Goal: Task Accomplishment & Management: Manage account settings

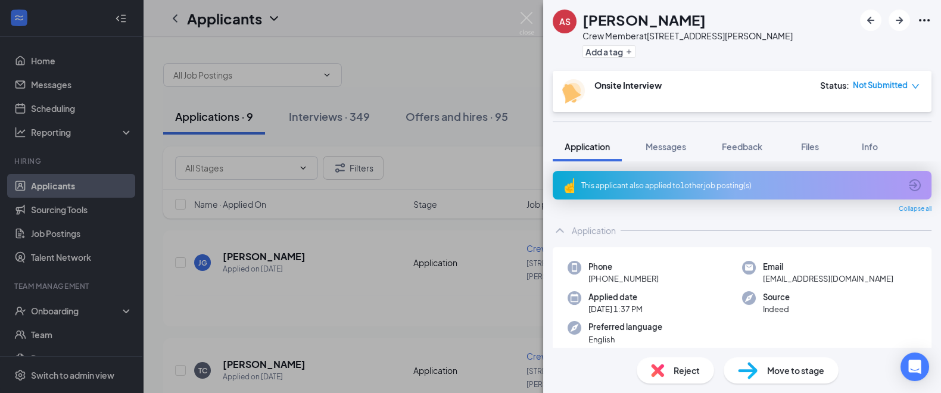
drag, startPoint x: 501, startPoint y: 75, endPoint x: 498, endPoint y: 70, distance: 6.4
click at [500, 75] on div "AS [PERSON_NAME] Crew Member at [STREET_ADDRESS][PERSON_NAME] Add a tag Onsite …" at bounding box center [470, 196] width 941 height 393
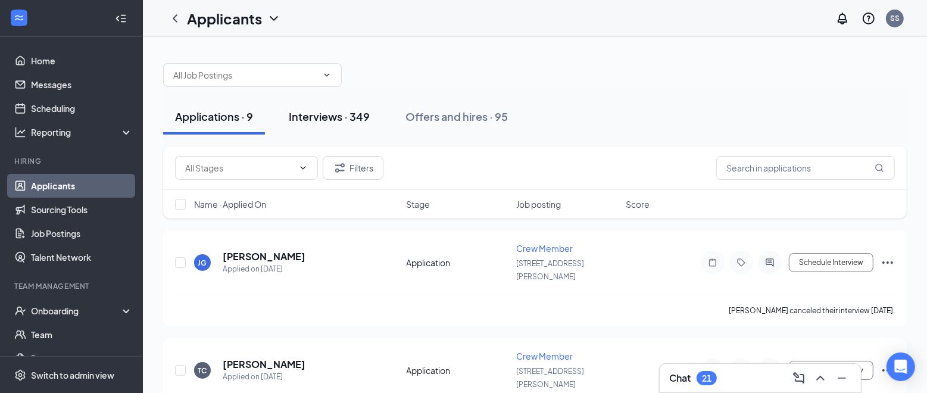
click at [353, 110] on div "Interviews · 349" at bounding box center [329, 116] width 81 height 15
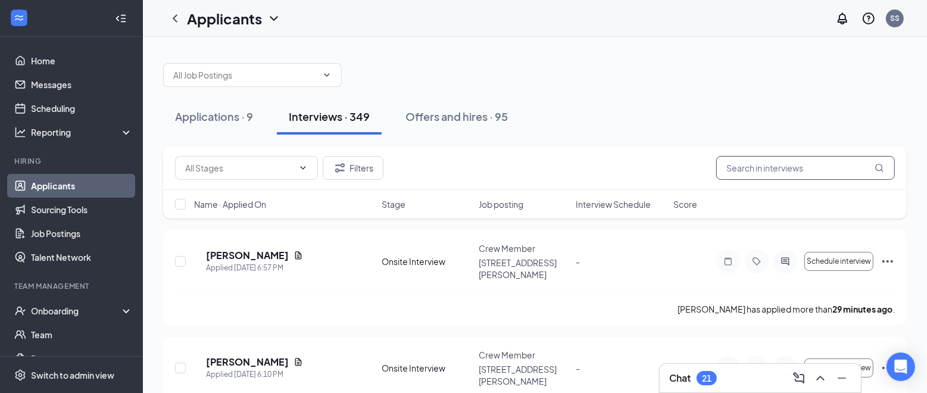
click at [771, 173] on input "text" at bounding box center [805, 168] width 179 height 24
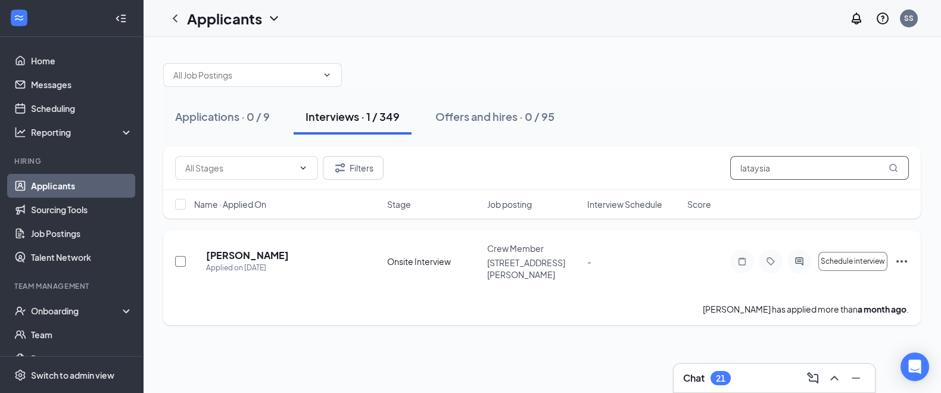
type input "lataysia"
click at [179, 256] on input "checkbox" at bounding box center [180, 261] width 11 height 11
checkbox input "true"
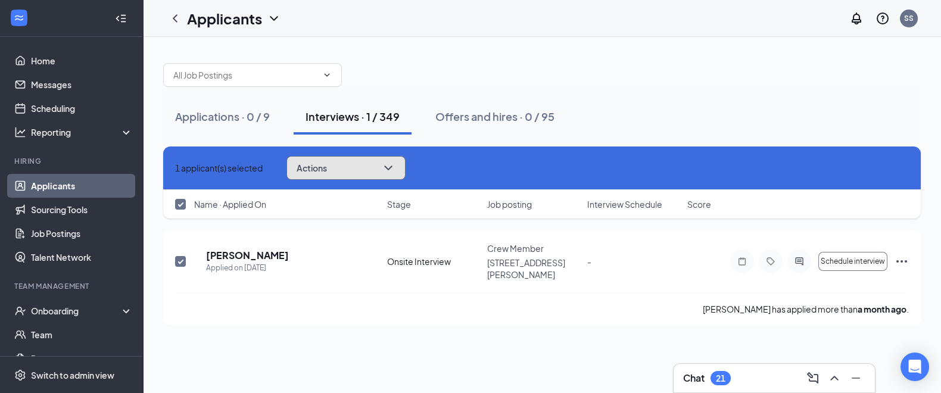
click at [395, 166] on icon "ChevronDown" at bounding box center [388, 168] width 14 height 14
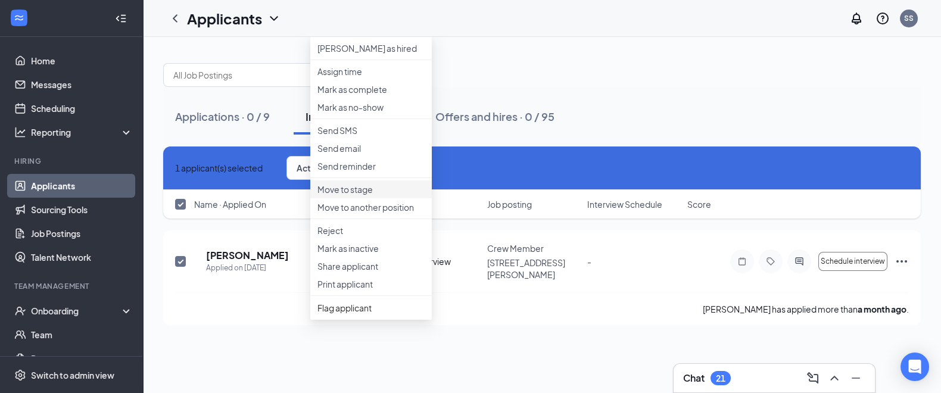
click at [360, 195] on p "Move to stage" at bounding box center [370, 189] width 107 height 12
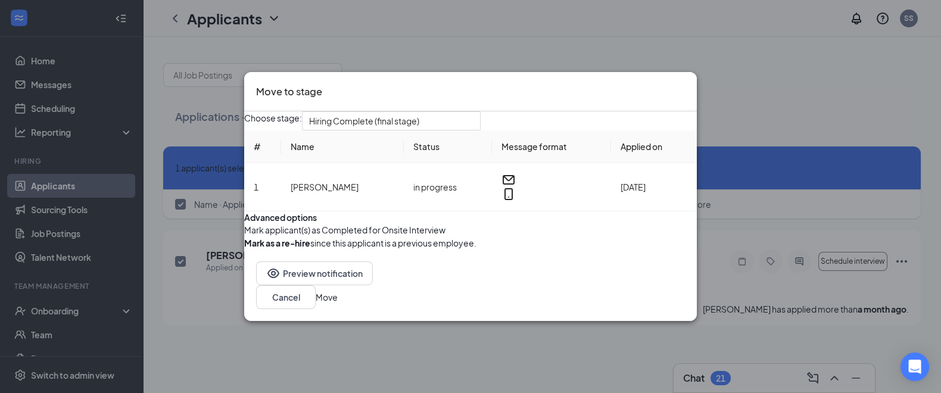
click at [338, 304] on button "Move" at bounding box center [327, 297] width 22 height 13
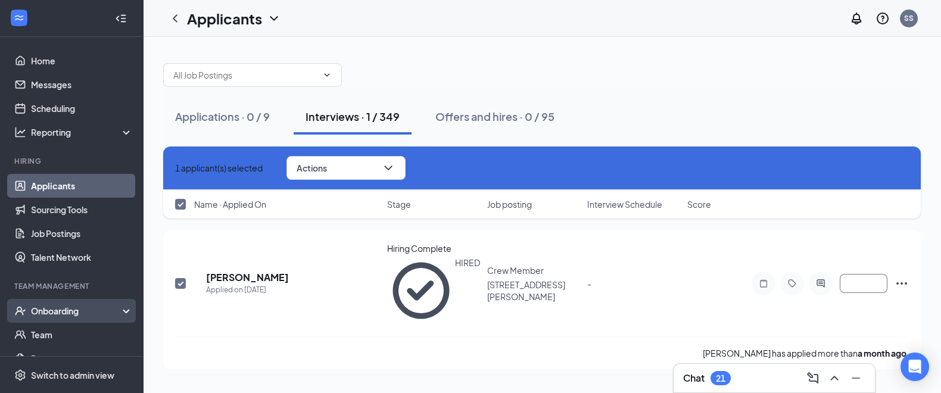
click at [108, 309] on div "Onboarding" at bounding box center [77, 311] width 92 height 12
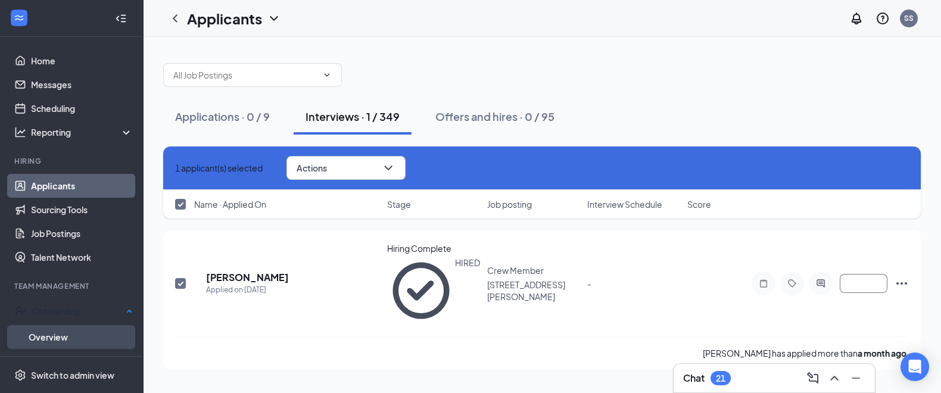
click at [55, 333] on link "Overview" at bounding box center [81, 337] width 104 height 24
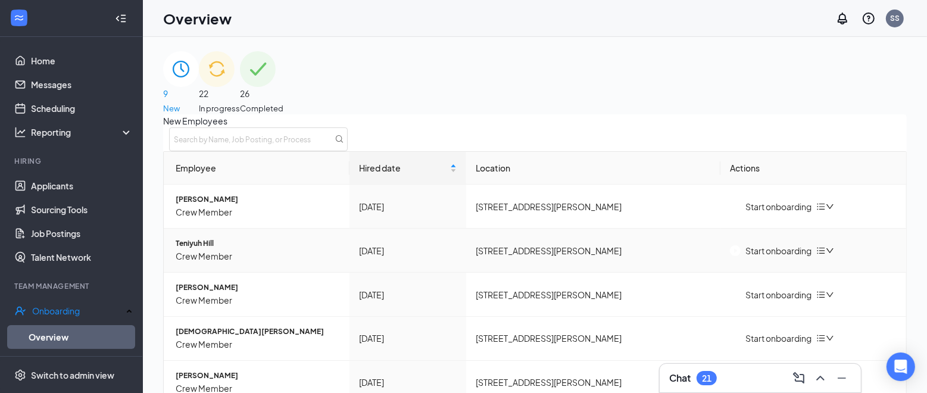
scroll to position [239, 0]
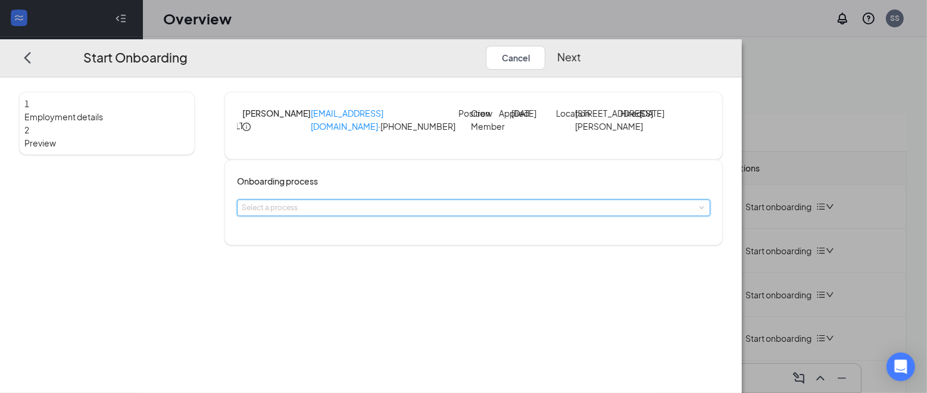
click at [698, 211] on span at bounding box center [700, 207] width 5 height 5
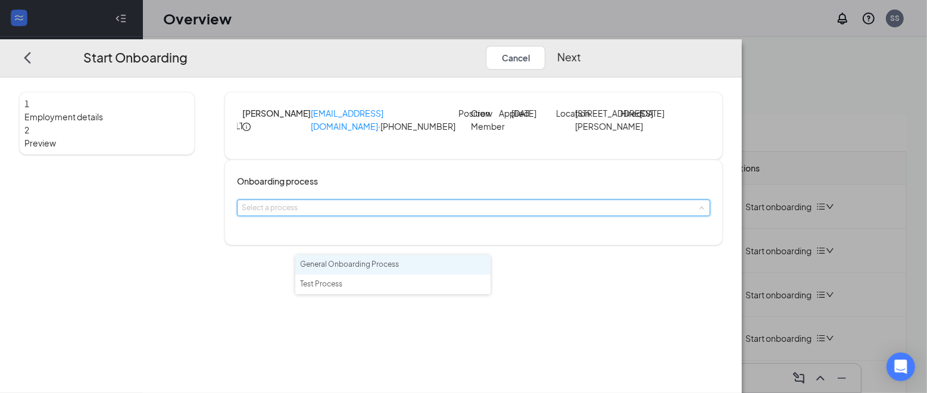
click at [453, 262] on li "General Onboarding Process" at bounding box center [392, 265] width 195 height 20
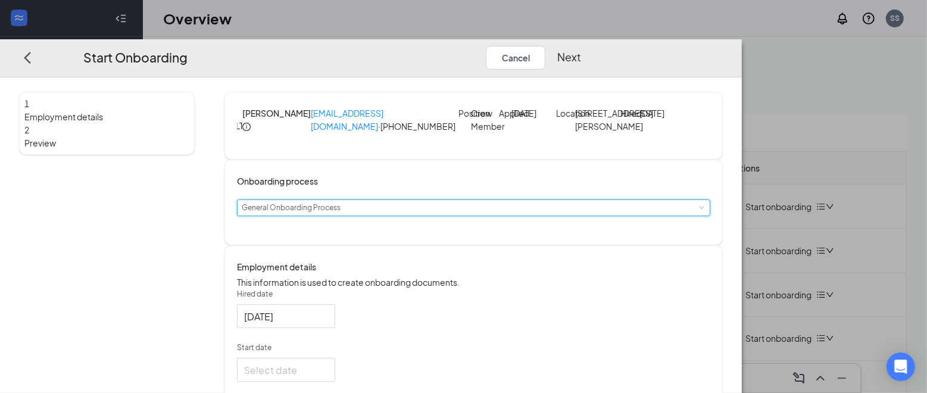
scroll to position [179, 0]
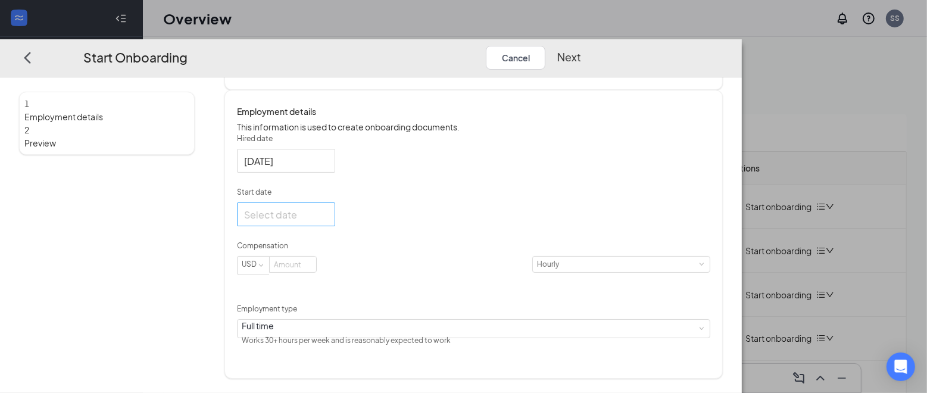
click at [328, 222] on div at bounding box center [286, 214] width 84 height 15
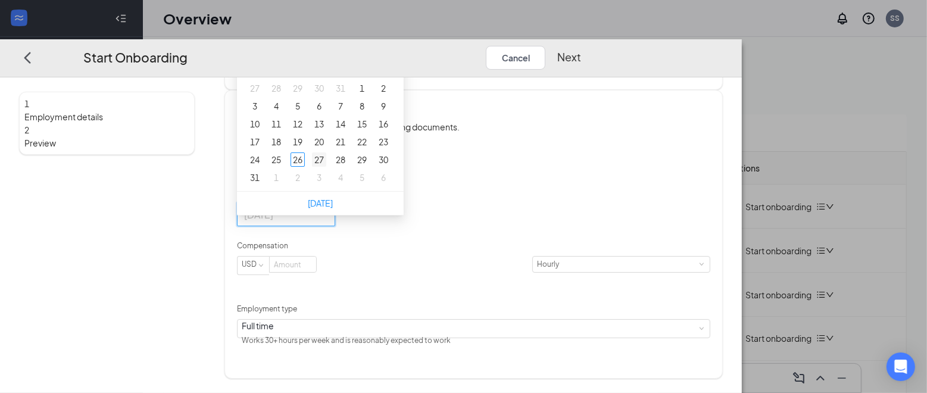
type input "Aug 27, 2025"
click at [326, 167] on div "27" at bounding box center [319, 159] width 14 height 14
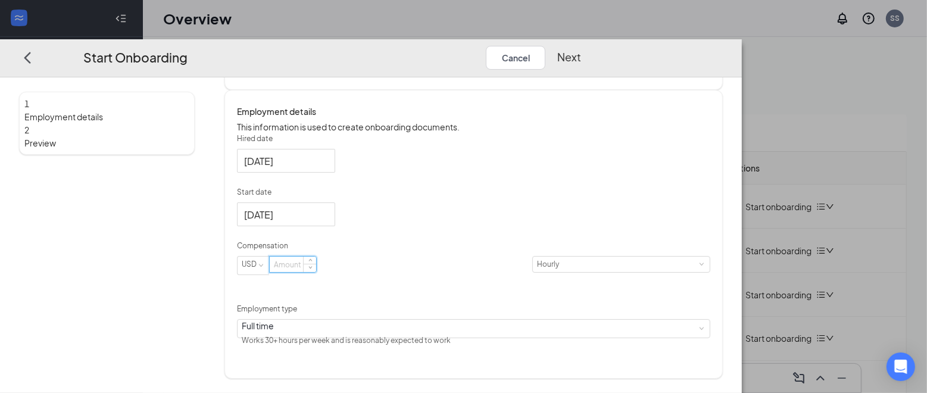
click at [316, 272] on input at bounding box center [293, 264] width 46 height 15
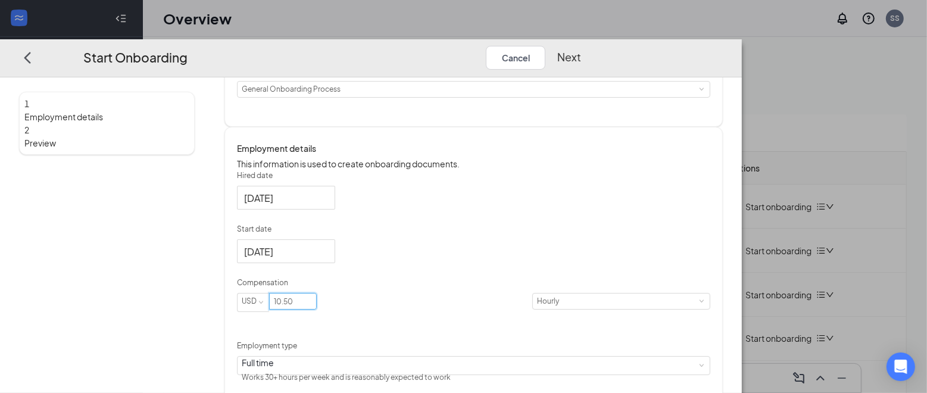
scroll to position [90, 0]
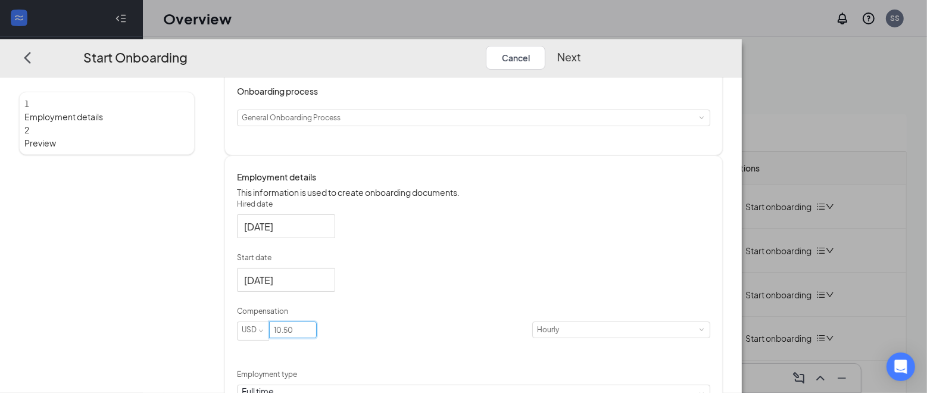
type input "10.5"
drag, startPoint x: 840, startPoint y: 14, endPoint x: 837, endPoint y: 23, distance: 9.6
click at [742, 39] on div "Start Onboarding Cancel Next" at bounding box center [371, 58] width 742 height 38
click at [581, 46] on button "Next" at bounding box center [569, 58] width 24 height 24
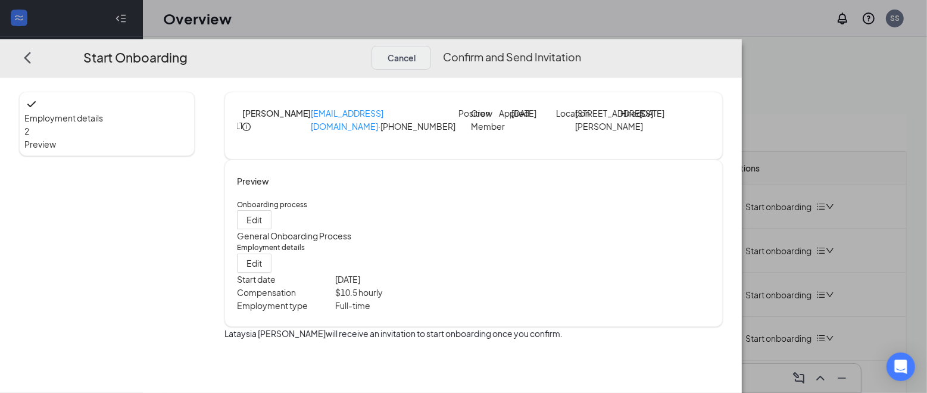
click at [581, 46] on button "Confirm and Send Invitation" at bounding box center [512, 58] width 138 height 24
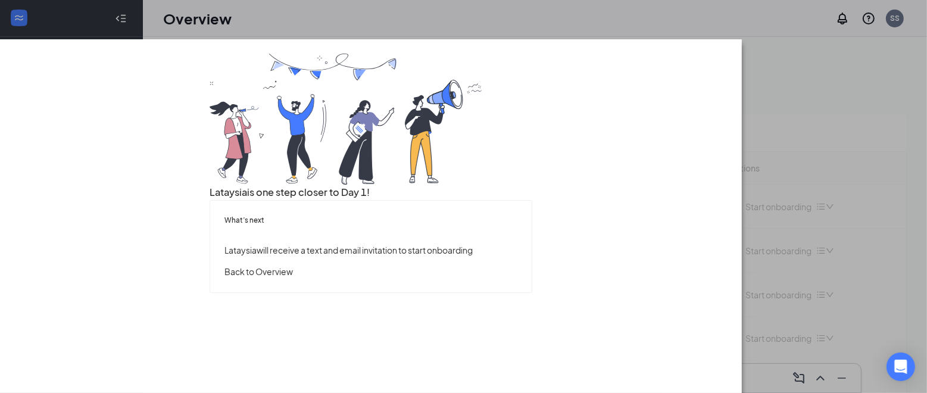
scroll to position [196, 0]
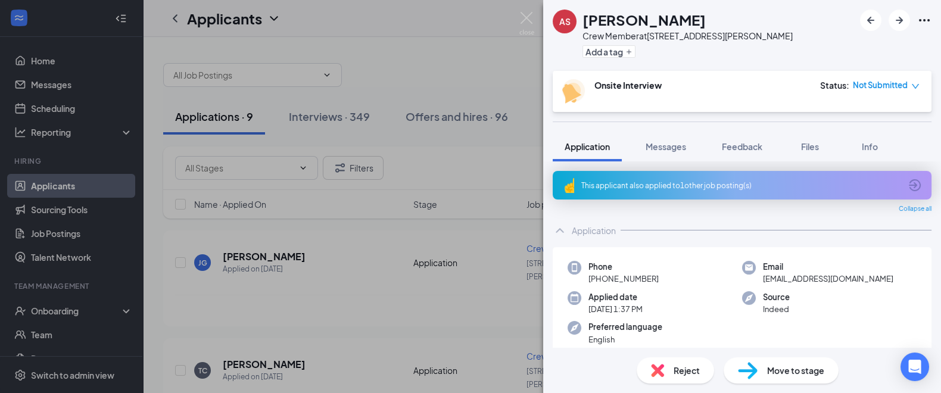
click at [485, 73] on div "AS [PERSON_NAME] Crew Member at [STREET_ADDRESS][PERSON_NAME] Add a tag Onsite …" at bounding box center [470, 196] width 941 height 393
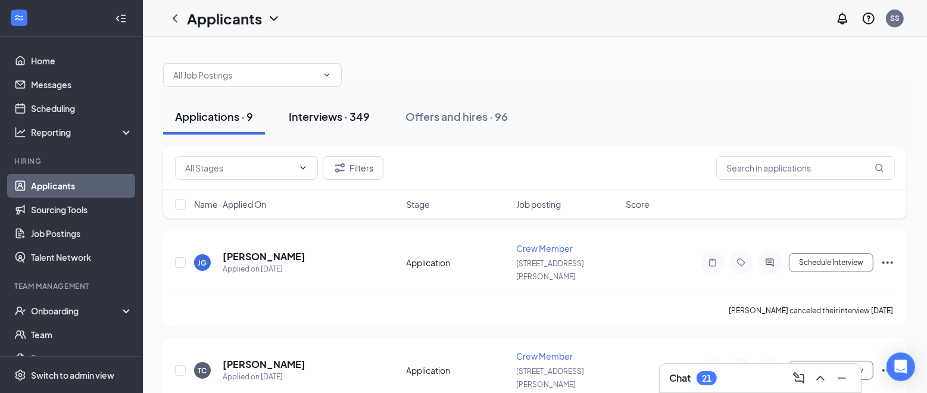
click at [340, 115] on div "Interviews · 349" at bounding box center [329, 116] width 81 height 15
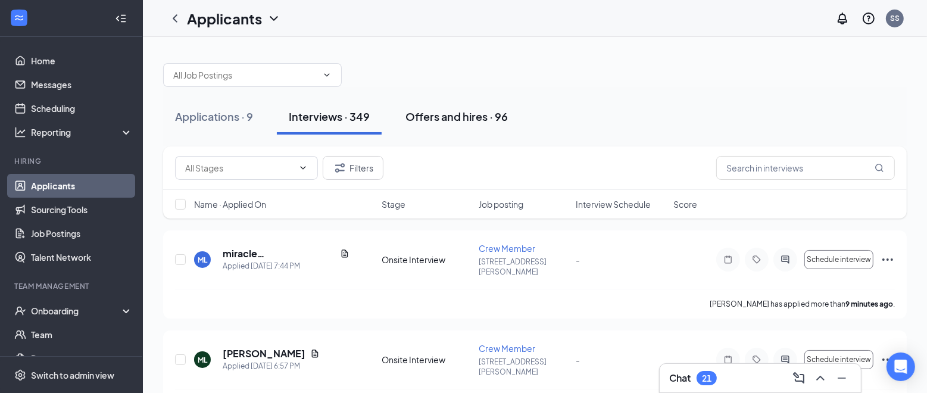
click at [423, 110] on div "Offers and hires · 96" at bounding box center [457, 116] width 102 height 15
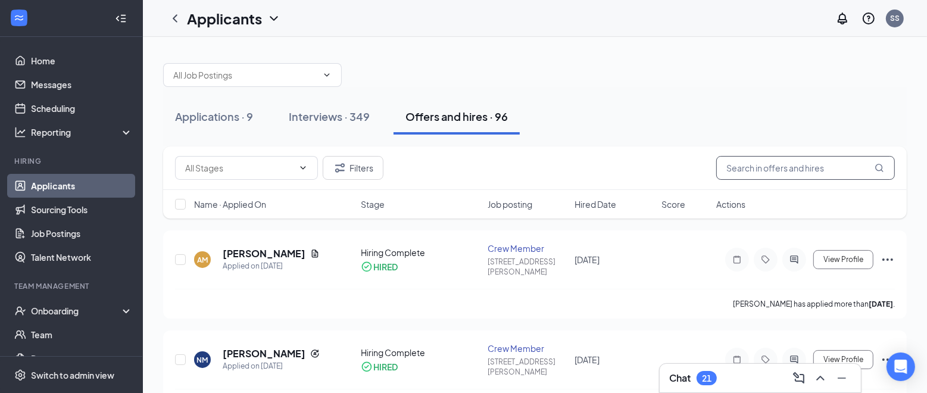
click at [770, 167] on input "text" at bounding box center [805, 168] width 179 height 24
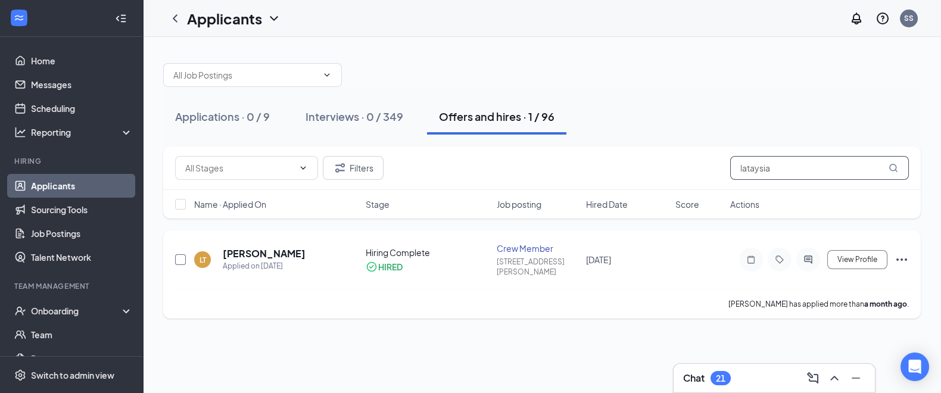
type input "lataysia"
drag, startPoint x: 177, startPoint y: 255, endPoint x: 232, endPoint y: 263, distance: 55.9
click at [186, 255] on div at bounding box center [181, 259] width 12 height 35
click at [239, 250] on h5 "[PERSON_NAME]" at bounding box center [264, 253] width 83 height 13
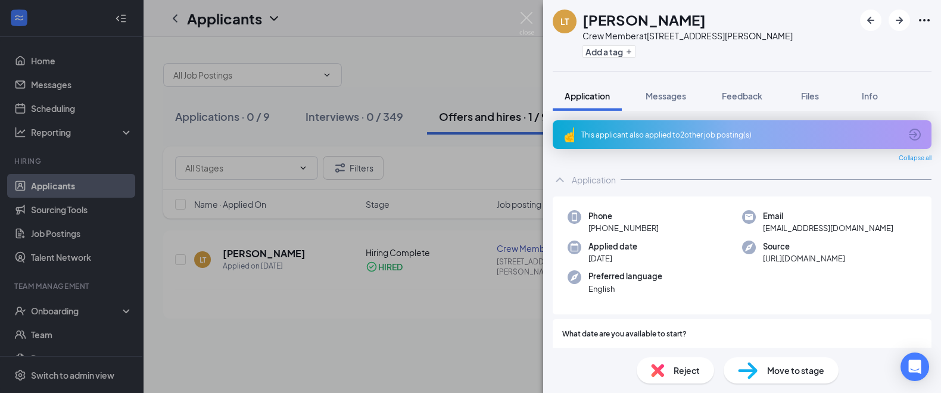
click at [747, 370] on img at bounding box center [748, 370] width 20 height 17
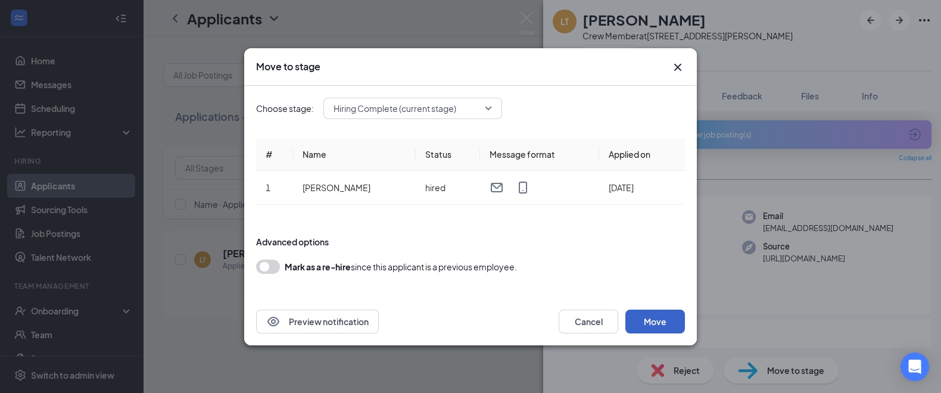
click at [656, 324] on button "Move" at bounding box center [655, 322] width 60 height 24
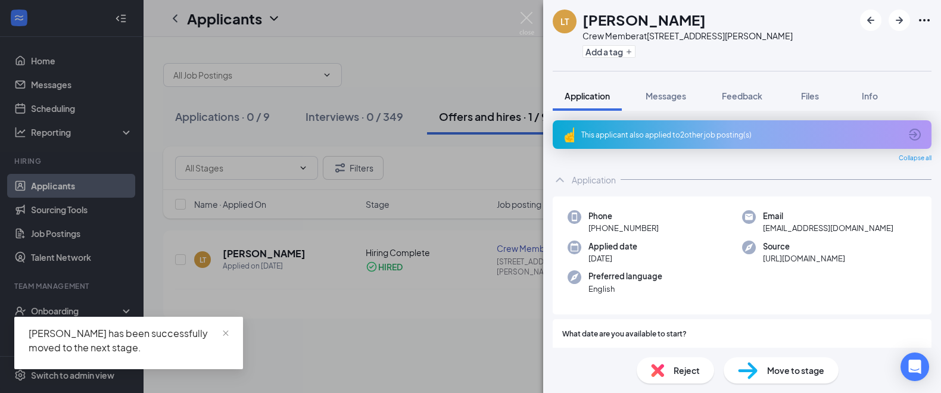
drag, startPoint x: 402, startPoint y: 61, endPoint x: 304, endPoint y: 194, distance: 164.8
click at [402, 61] on div "LT [PERSON_NAME] Crew Member at [STREET_ADDRESS][PERSON_NAME] Add a tag Applica…" at bounding box center [470, 196] width 941 height 393
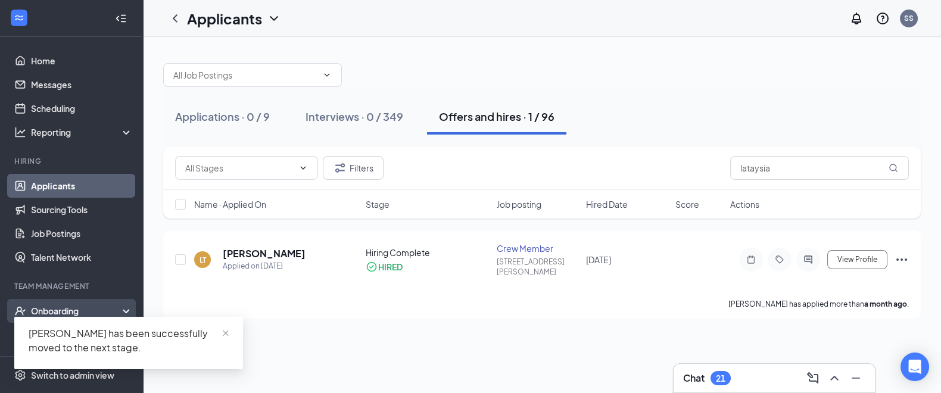
click at [111, 308] on div "Onboarding" at bounding box center [71, 311] width 143 height 24
click at [264, 335] on div "Applications · 0 / 9 Interviews · 0 / 349 Offers and hires · 1 / 96 Filters lat…" at bounding box center [542, 215] width 798 height 356
click at [224, 333] on span "close" at bounding box center [226, 333] width 8 height 8
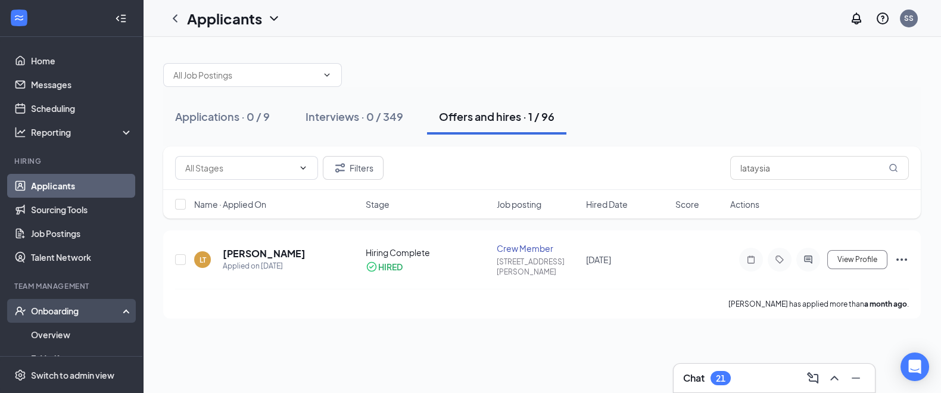
click at [124, 310] on icon at bounding box center [129, 310] width 10 height 0
click at [112, 308] on div "Onboarding" at bounding box center [71, 311] width 143 height 24
click at [73, 330] on link "Overview" at bounding box center [82, 335] width 102 height 24
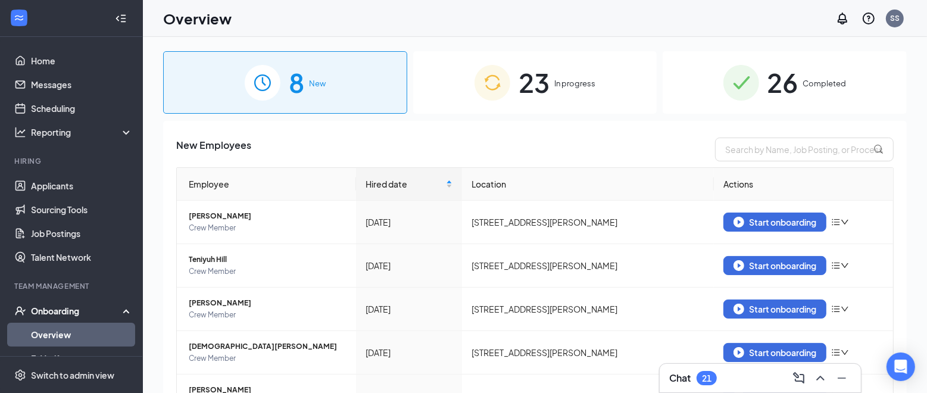
click at [531, 83] on span "23" at bounding box center [534, 82] width 31 height 41
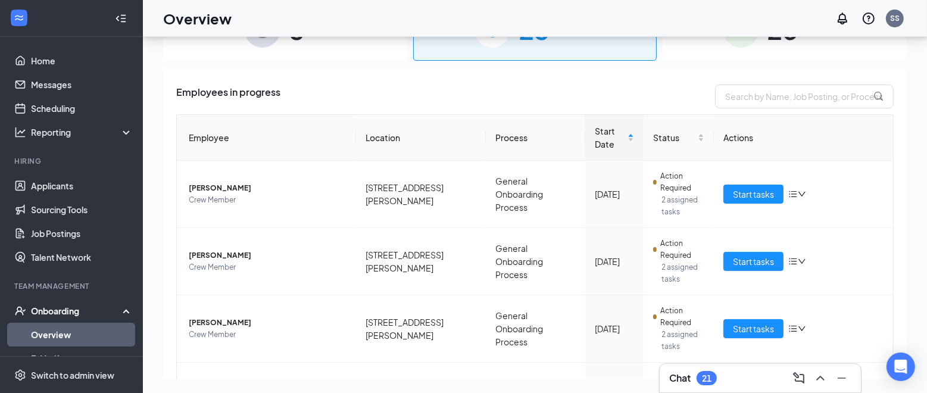
click at [768, 38] on span "26" at bounding box center [783, 29] width 31 height 41
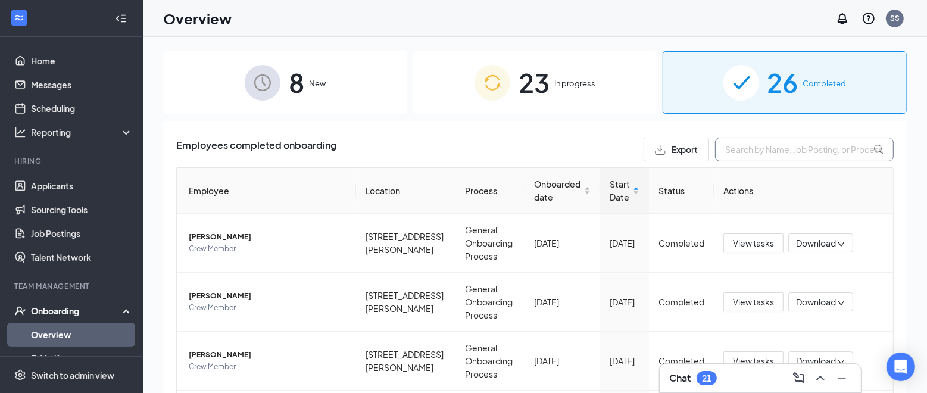
click at [741, 149] on input "text" at bounding box center [804, 150] width 179 height 24
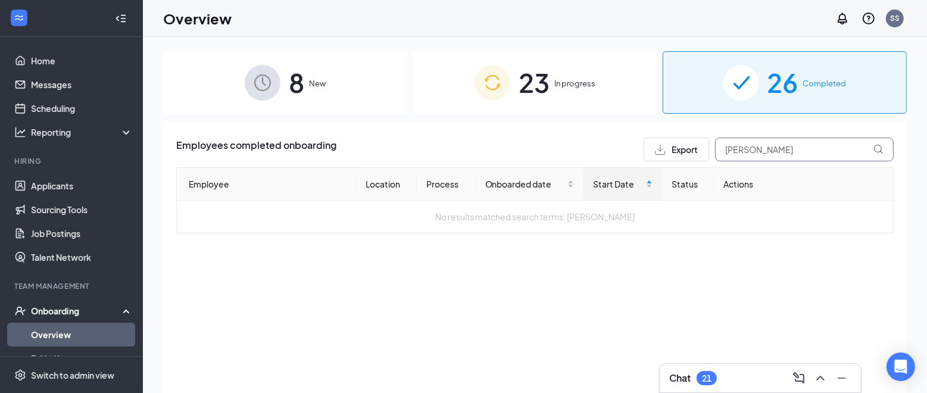
type input "[PERSON_NAME]"
click at [271, 82] on img at bounding box center [263, 83] width 36 height 36
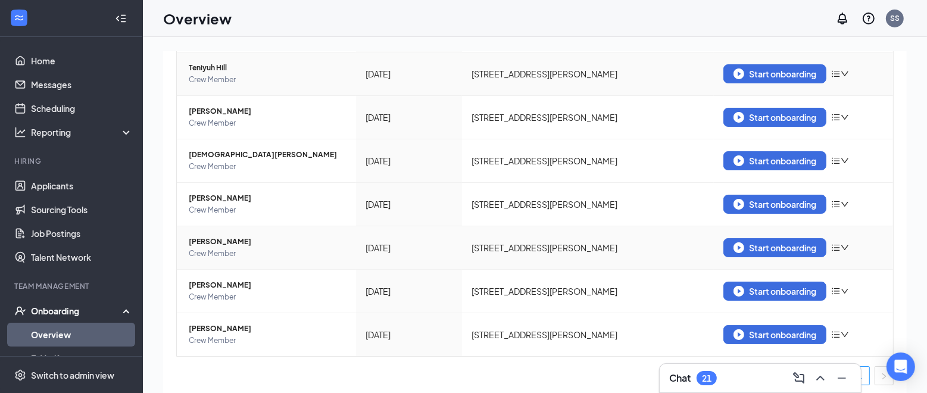
scroll to position [196, 0]
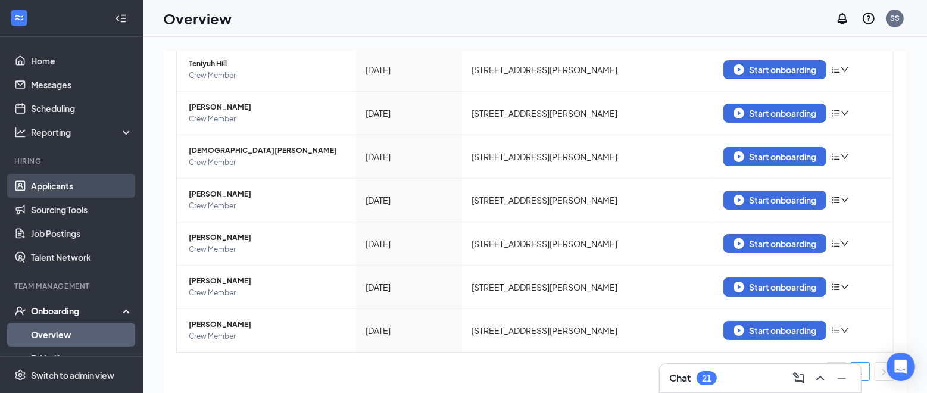
click at [54, 185] on link "Applicants" at bounding box center [82, 186] width 102 height 24
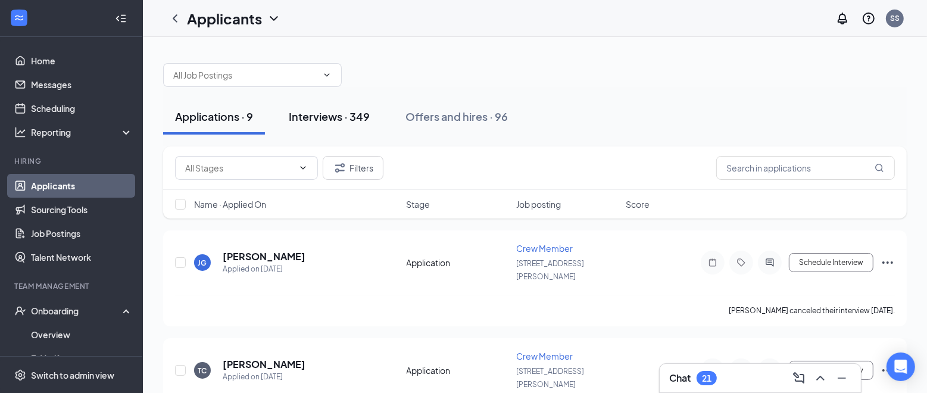
click at [331, 119] on div "Interviews · 349" at bounding box center [329, 116] width 81 height 15
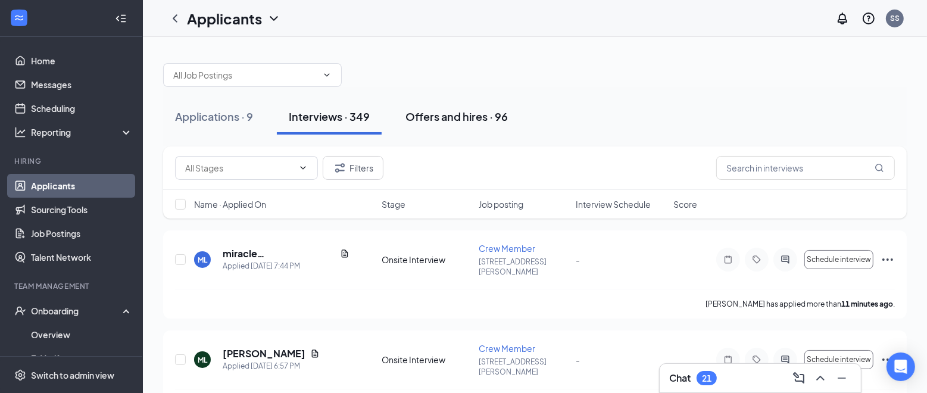
click at [417, 111] on div "Offers and hires · 96" at bounding box center [457, 116] width 102 height 15
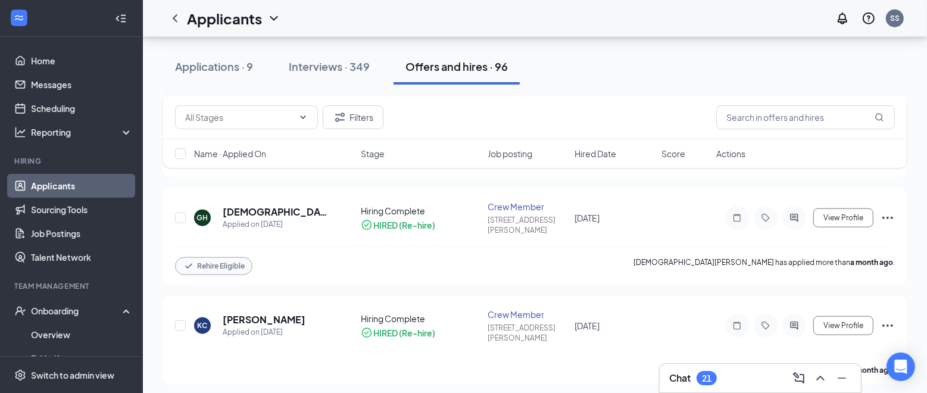
scroll to position [983, 0]
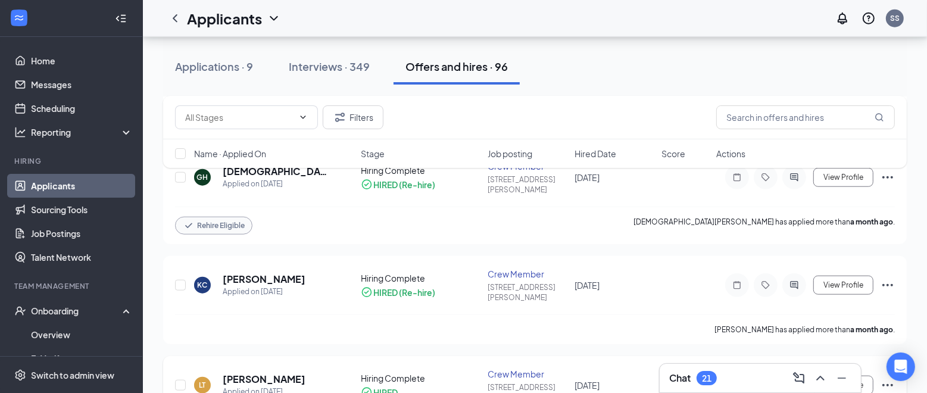
click at [882, 378] on icon "Ellipses" at bounding box center [888, 385] width 14 height 14
click at [178, 380] on input "checkbox" at bounding box center [180, 385] width 11 height 11
checkbox input "true"
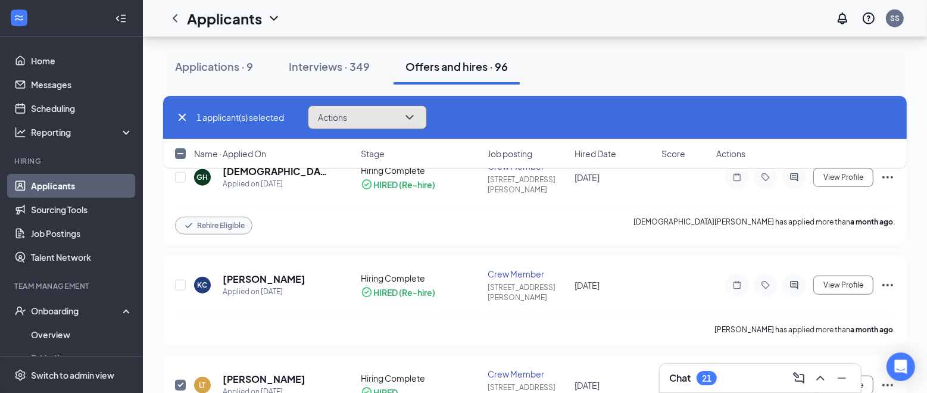
click at [412, 118] on icon "ChevronDown" at bounding box center [410, 117] width 8 height 5
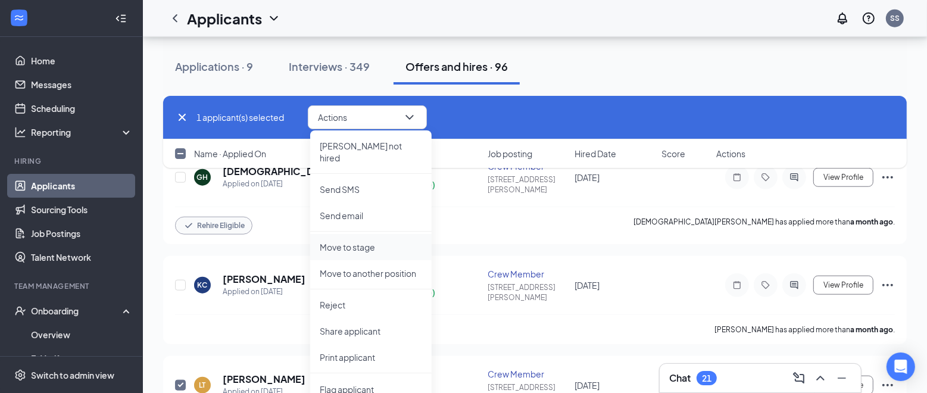
click at [357, 241] on p "Move to stage" at bounding box center [371, 247] width 102 height 12
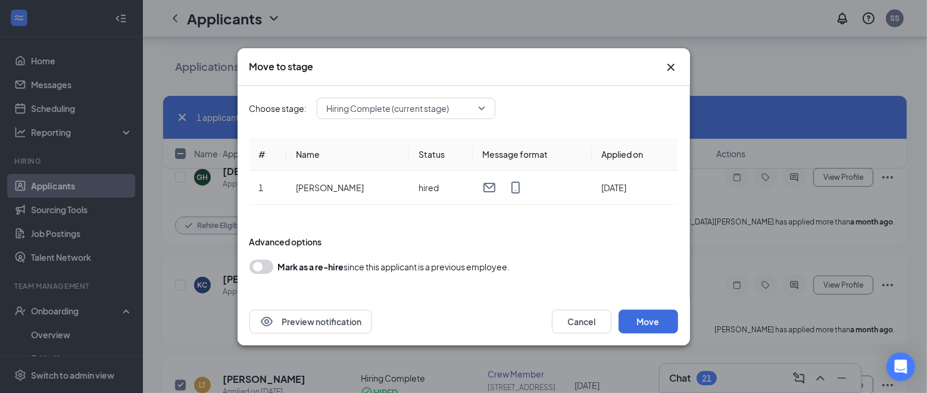
click at [254, 266] on button "button" at bounding box center [262, 267] width 24 height 14
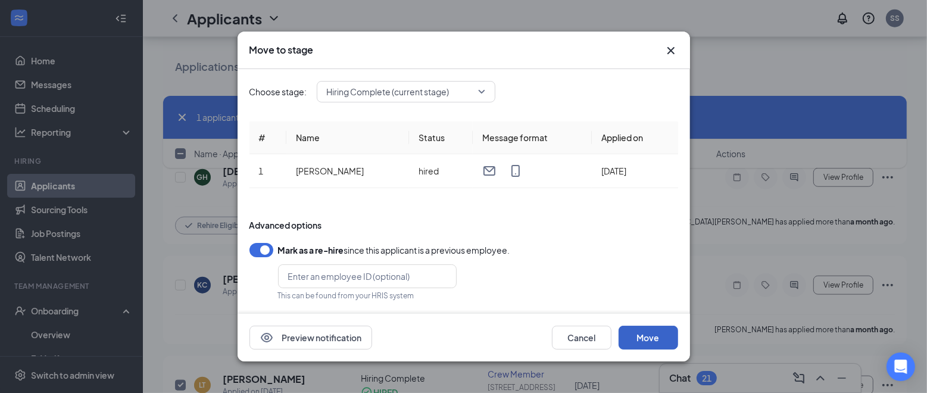
click at [629, 330] on button "Move" at bounding box center [649, 338] width 60 height 24
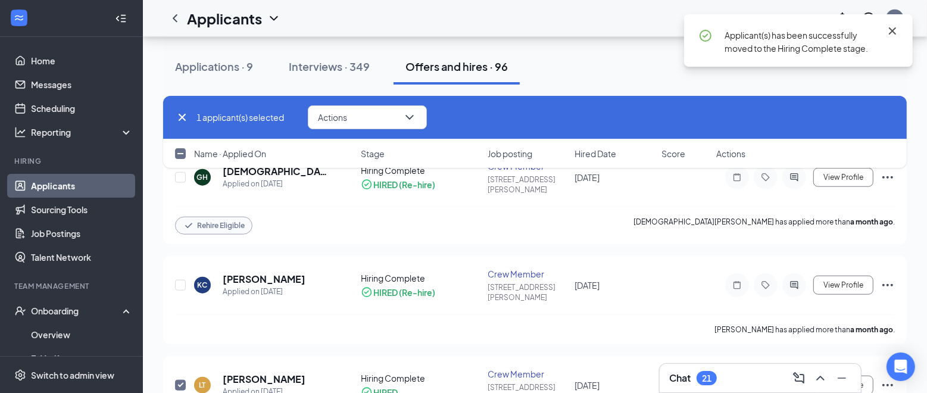
click at [890, 33] on icon "Cross" at bounding box center [892, 31] width 14 height 14
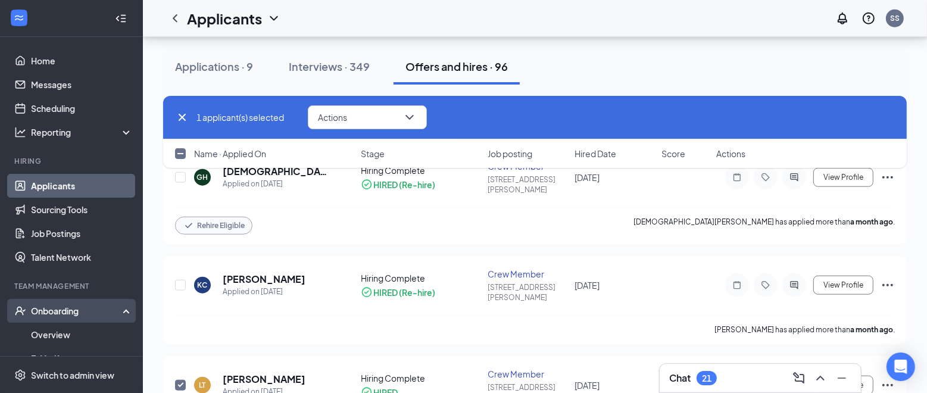
click at [124, 310] on icon at bounding box center [129, 310] width 10 height 0
click at [124, 312] on icon at bounding box center [129, 312] width 10 height 0
click at [68, 330] on link "Overview" at bounding box center [82, 335] width 102 height 24
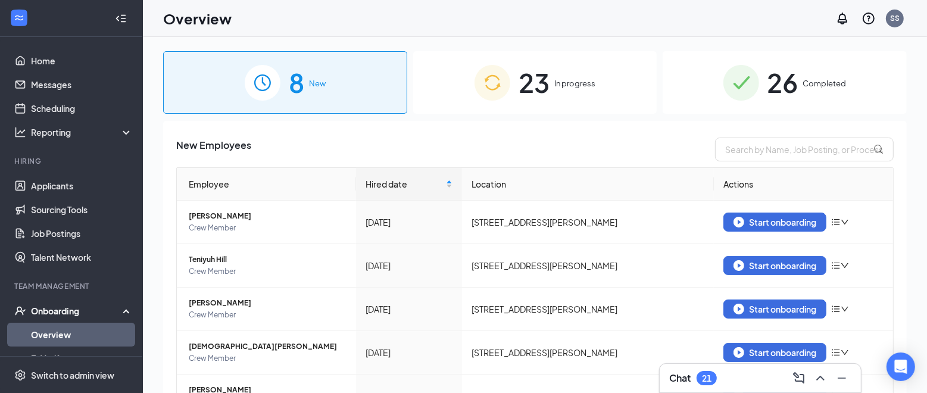
click at [519, 86] on span "23" at bounding box center [534, 82] width 31 height 41
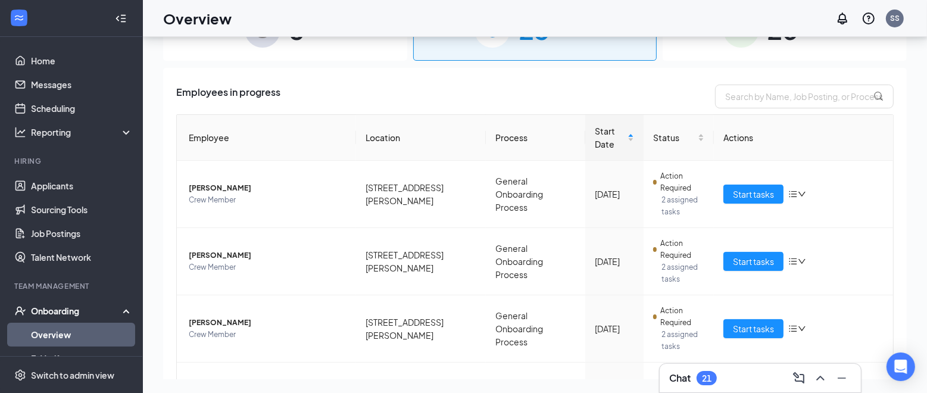
click at [747, 40] on img at bounding box center [742, 30] width 36 height 36
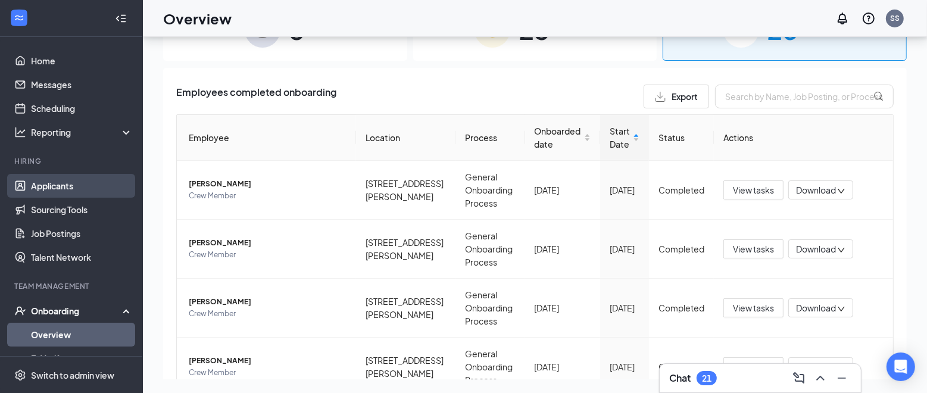
click at [53, 185] on link "Applicants" at bounding box center [82, 186] width 102 height 24
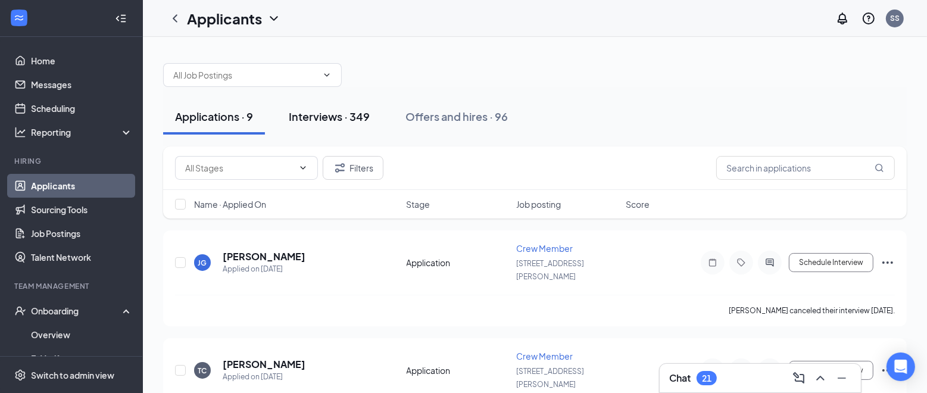
click at [344, 117] on div "Interviews · 349" at bounding box center [329, 116] width 81 height 15
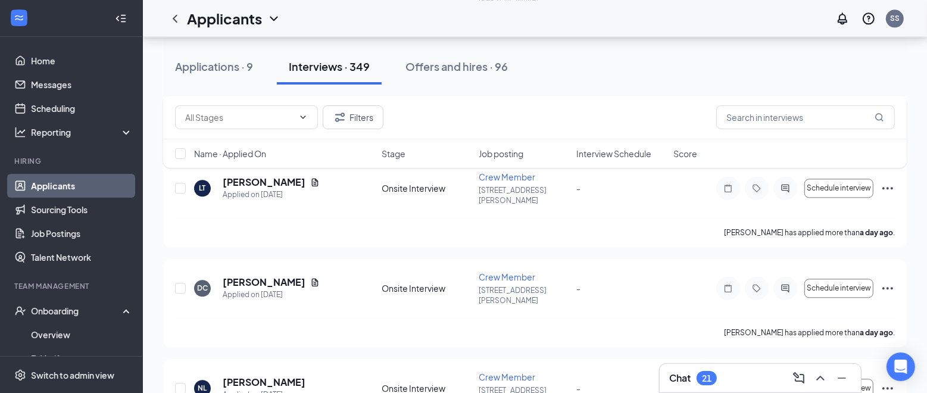
scroll to position [2412, 0]
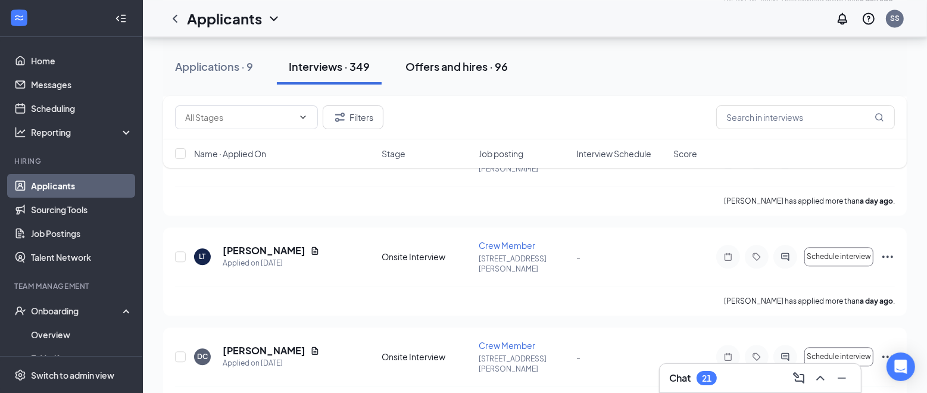
click at [451, 66] on div "Offers and hires · 96" at bounding box center [457, 66] width 102 height 15
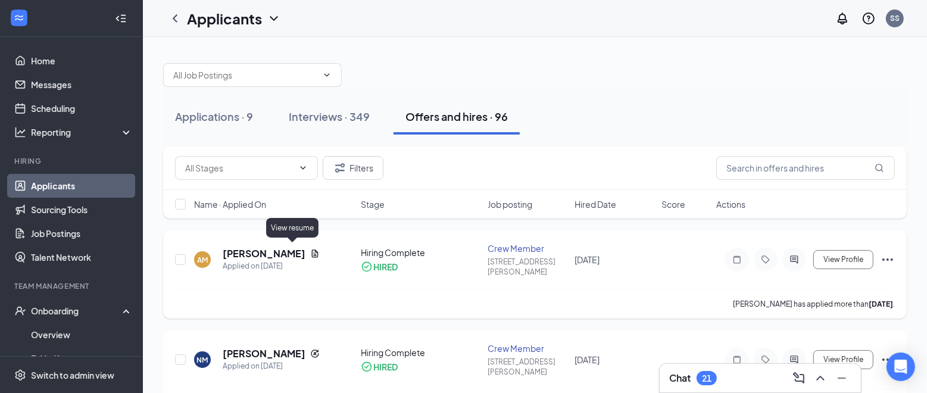
click at [312, 250] on icon "Document" at bounding box center [315, 254] width 7 height 8
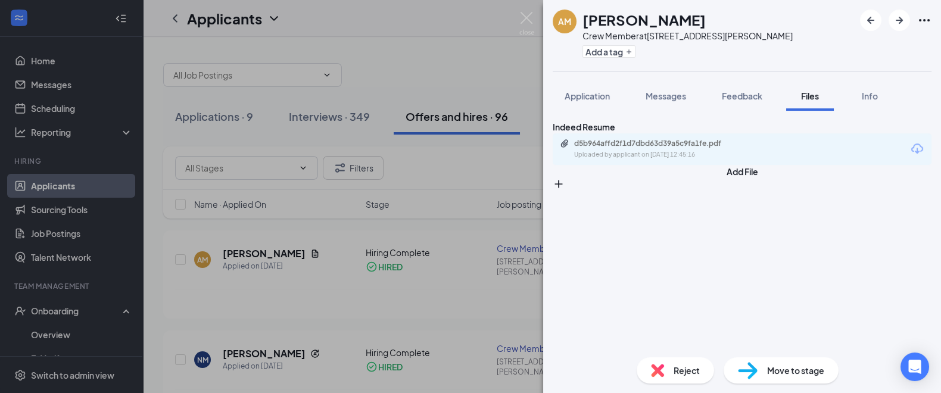
click at [480, 144] on div "AM Asia [PERSON_NAME] Crew Member at [STREET_ADDRESS][PERSON_NAME] Add a tag Ap…" at bounding box center [470, 196] width 941 height 393
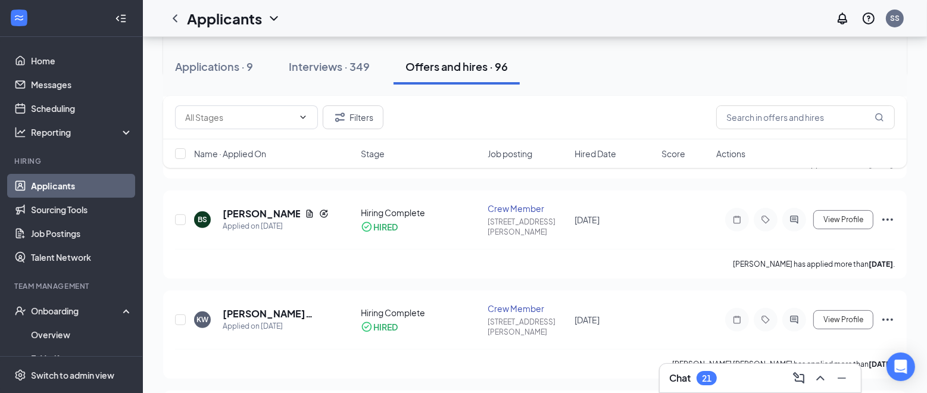
scroll to position [357, 0]
